Goal: Check status: Check status

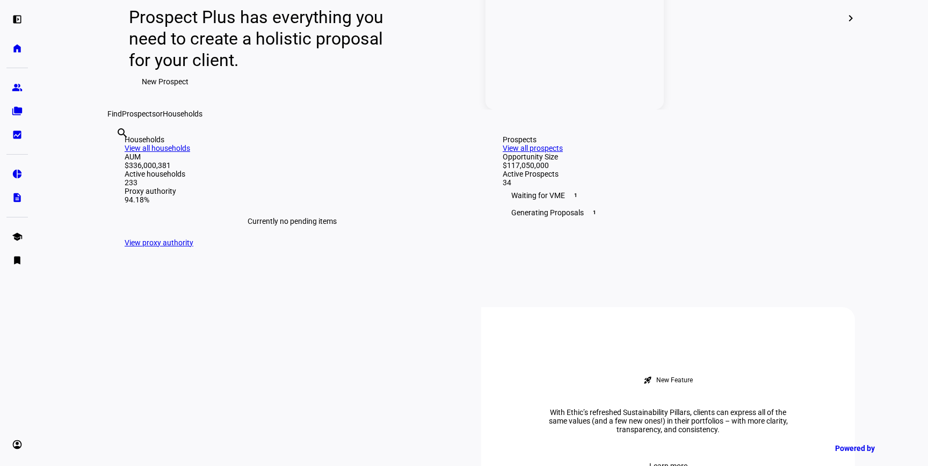
scroll to position [152, 0]
click at [125, 177] on div "search clear" at bounding box center [115, 147] width 17 height 59
click at [118, 154] on input "text" at bounding box center [117, 147] width 2 height 13
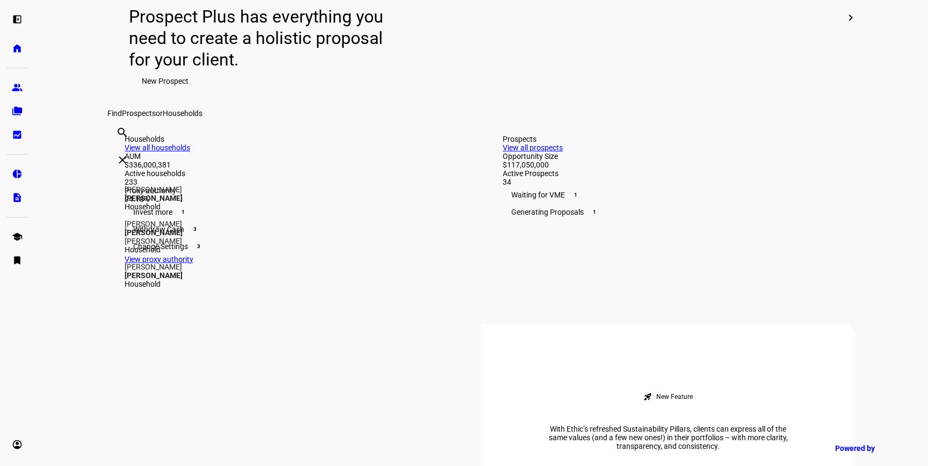
type input "[PERSON_NAME]"
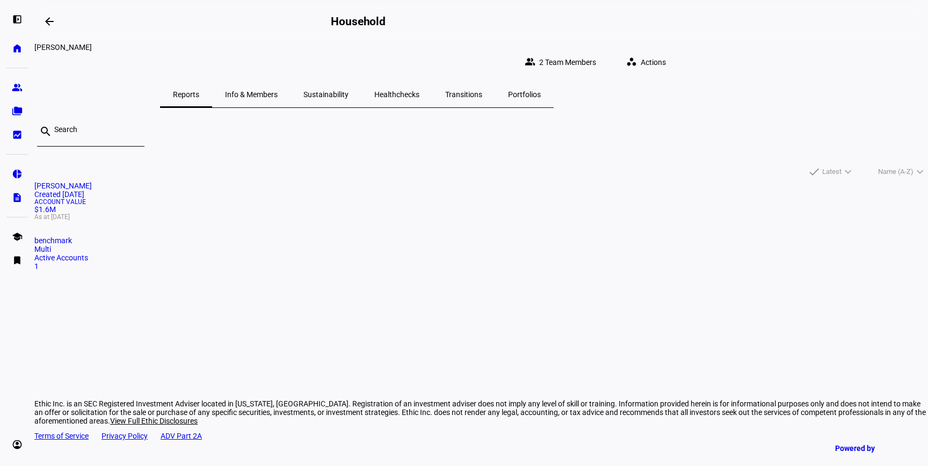
click at [297, 239] on mat-card "[PERSON_NAME] Created [DATE] Account Value $1.6M As at [DATE] benchmark Multi A…" at bounding box center [481, 226] width 894 height 89
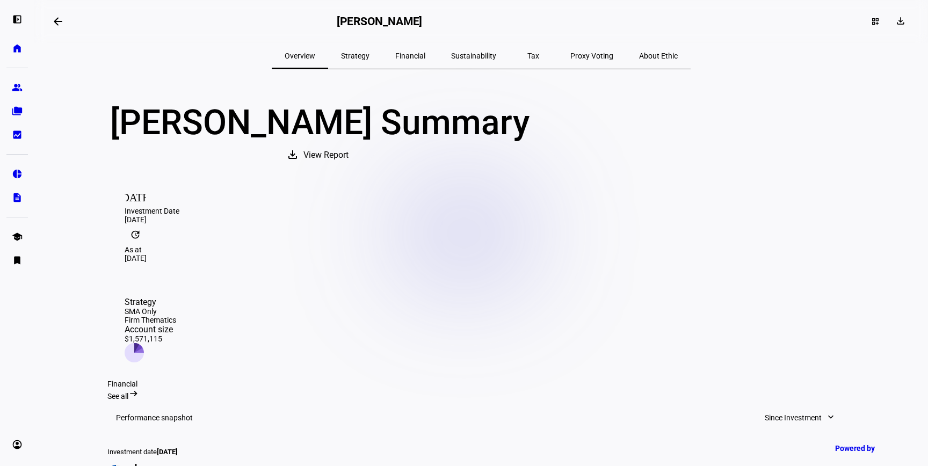
click at [527, 52] on span "Tax" at bounding box center [533, 56] width 12 height 8
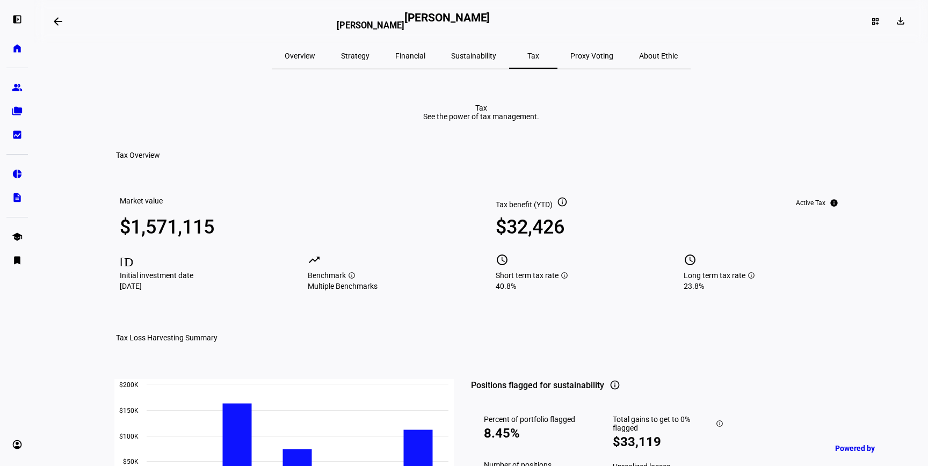
click at [315, 59] on span "Overview" at bounding box center [300, 56] width 31 height 8
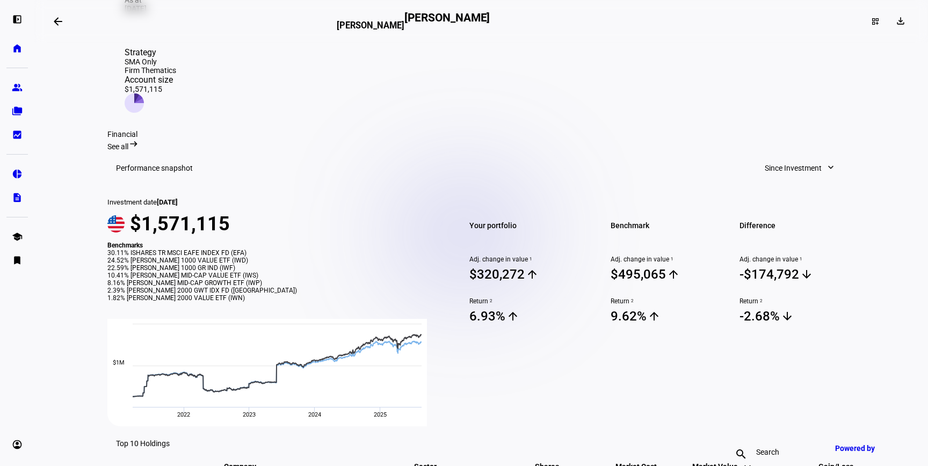
scroll to position [273, 0]
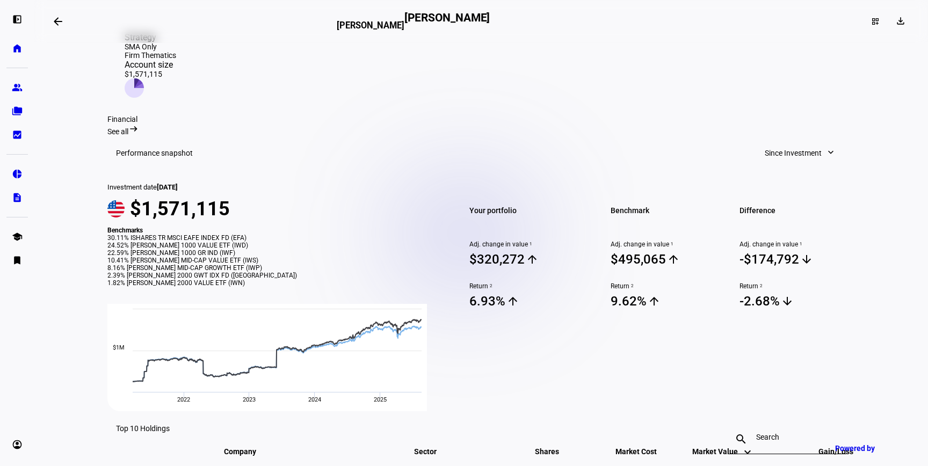
click at [800, 142] on span "Since Investment" at bounding box center [793, 152] width 57 height 21
click at [779, 193] on div "Year to Date" at bounding box center [795, 197] width 89 height 9
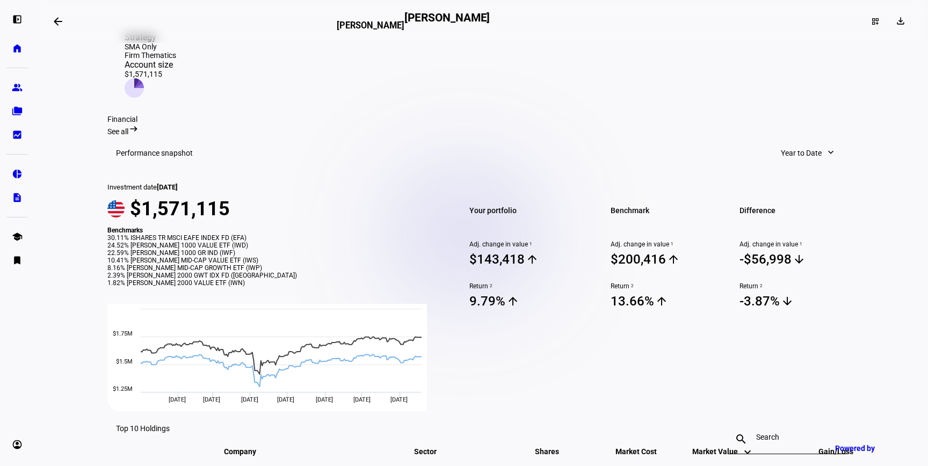
click at [798, 142] on span "Year to Date" at bounding box center [801, 152] width 41 height 21
click at [792, 167] on div "Quarter to Date" at bounding box center [813, 171] width 89 height 9
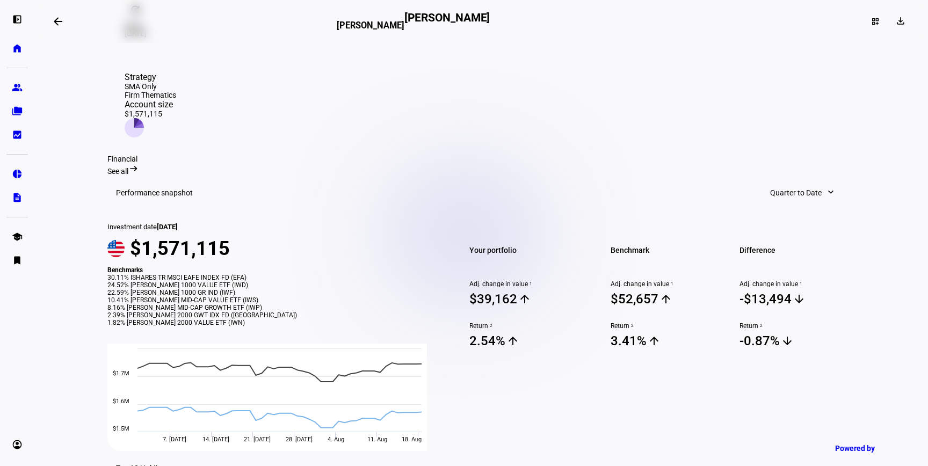
scroll to position [235, 0]
click at [794, 181] on span "Quarter to Date" at bounding box center [796, 191] width 52 height 21
click at [780, 257] on div "1 Year" at bounding box center [802, 261] width 89 height 9
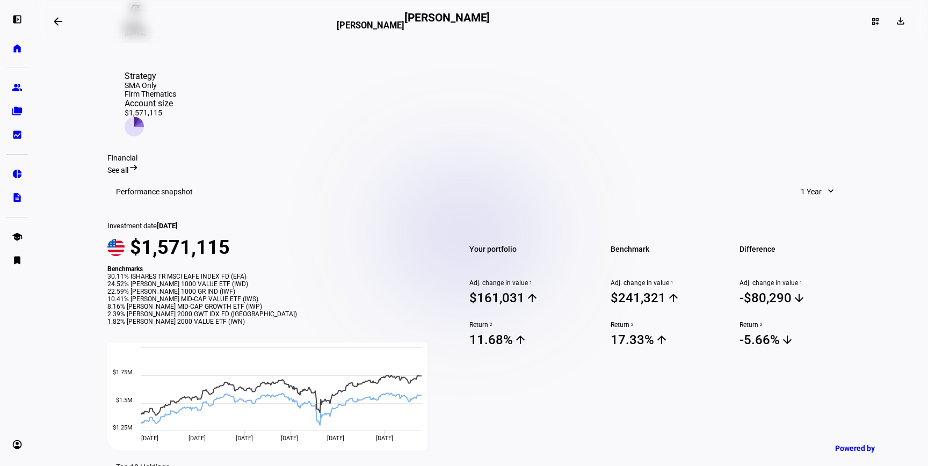
click at [807, 181] on span "1 Year" at bounding box center [811, 191] width 21 height 21
click at [830, 232] on div "Year to Date" at bounding box center [832, 236] width 89 height 9
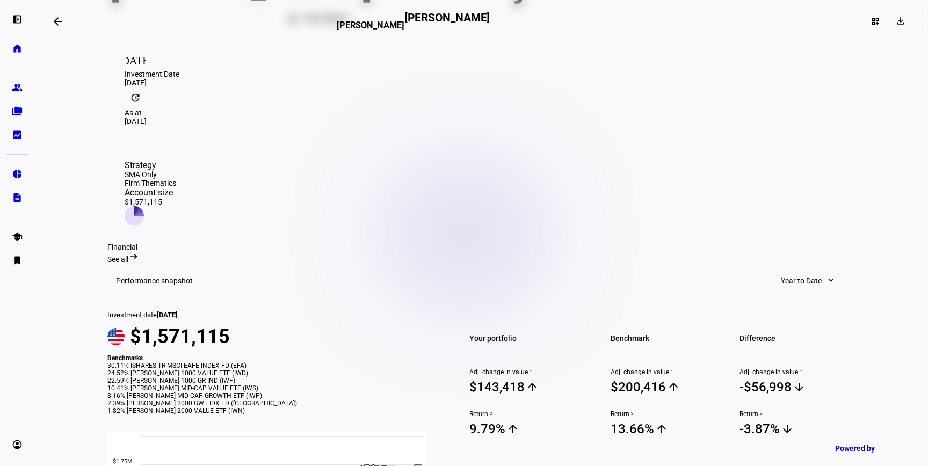
scroll to position [0, 0]
